Goal: Check status

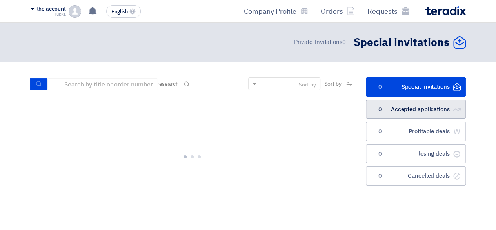
click at [391, 110] on font "Accepted applications" at bounding box center [420, 109] width 59 height 9
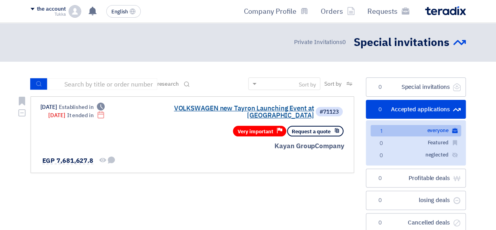
click at [287, 111] on font "VOLKSWAGEN new Tayron Launching Event at [GEOGRAPHIC_DATA]" at bounding box center [244, 111] width 140 height 17
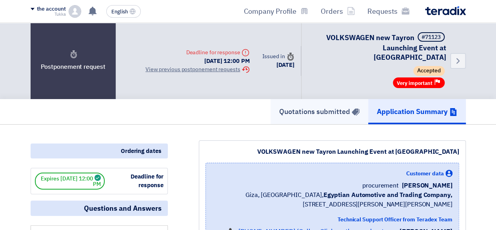
click at [324, 106] on font "Quotations submitted" at bounding box center [314, 111] width 71 height 11
